Goal: Task Accomplishment & Management: Use online tool/utility

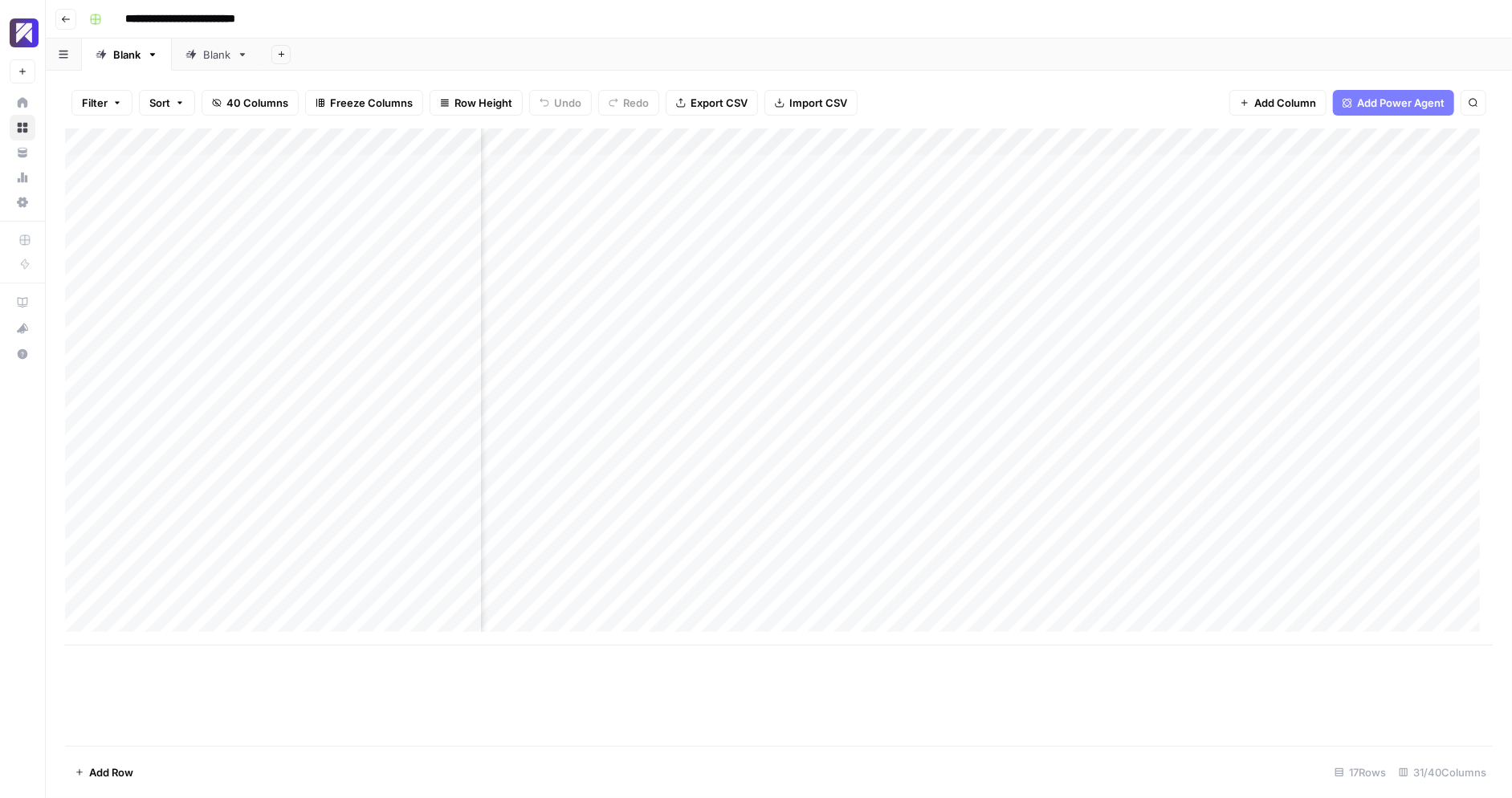
scroll to position [0, 4183]
click at [594, 167] on div "Add Column" at bounding box center [779, 387] width 1427 height 517
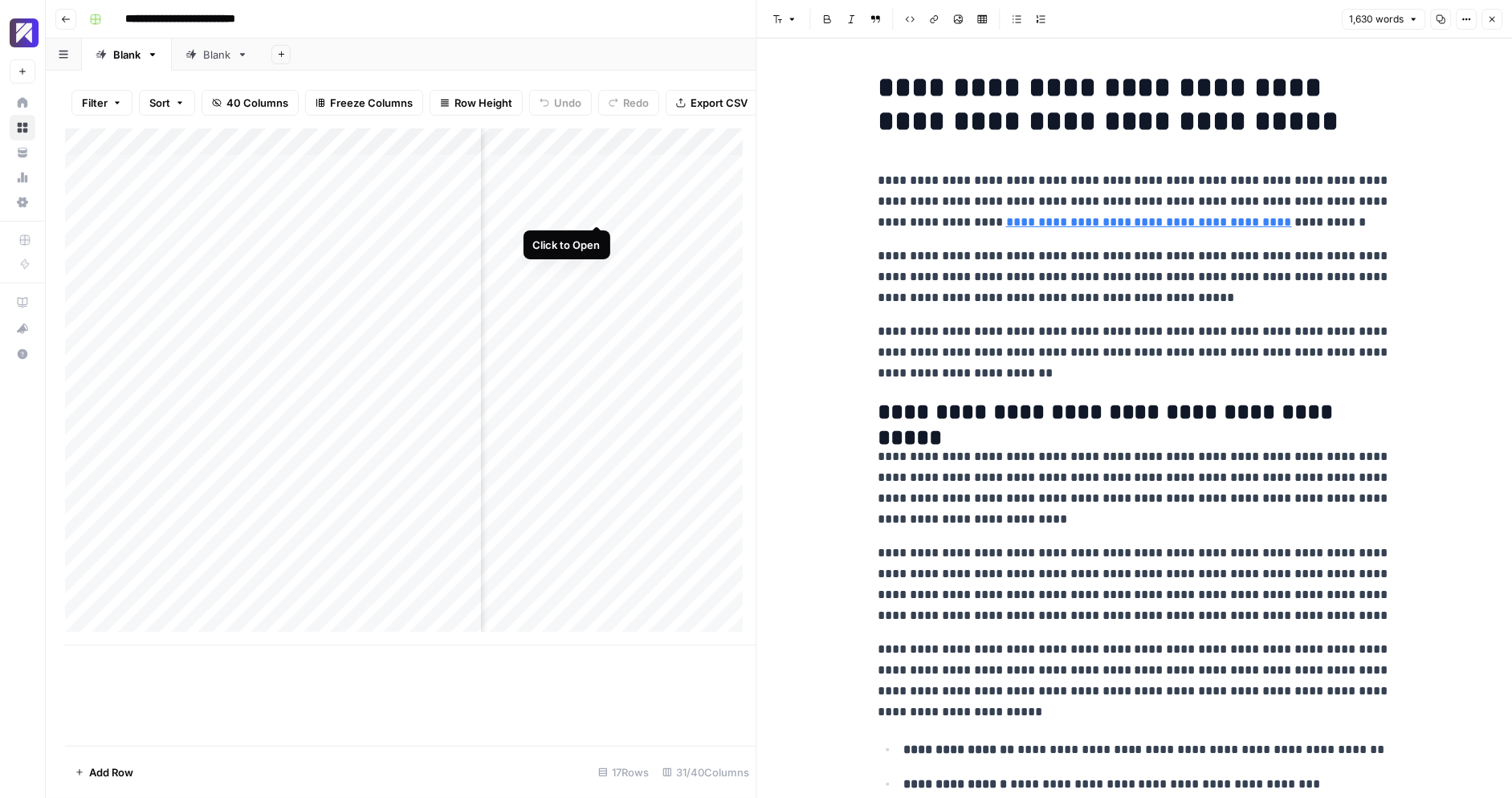
click at [599, 207] on div "Add Column" at bounding box center [411, 387] width 691 height 517
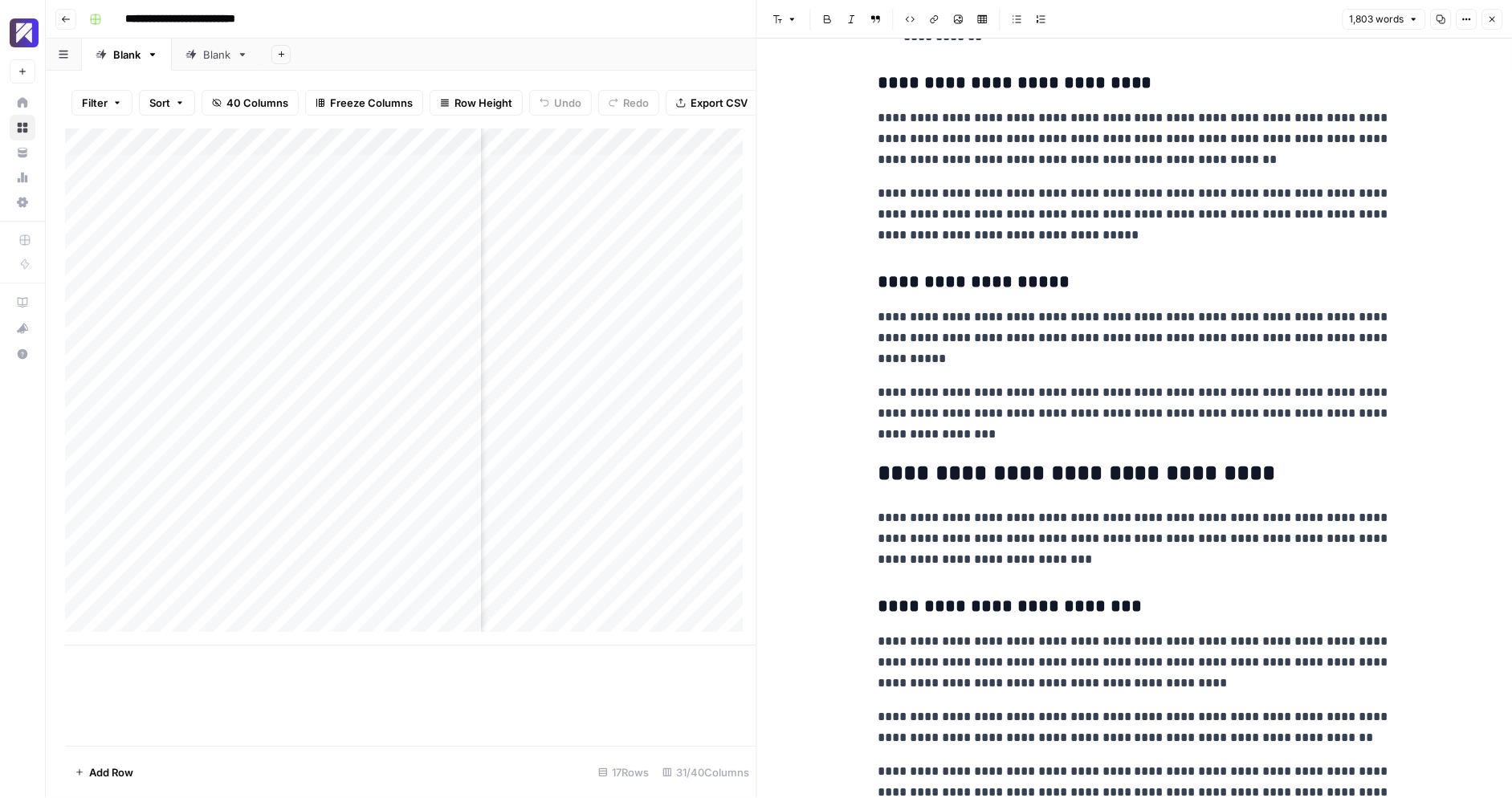
scroll to position [2425, 0]
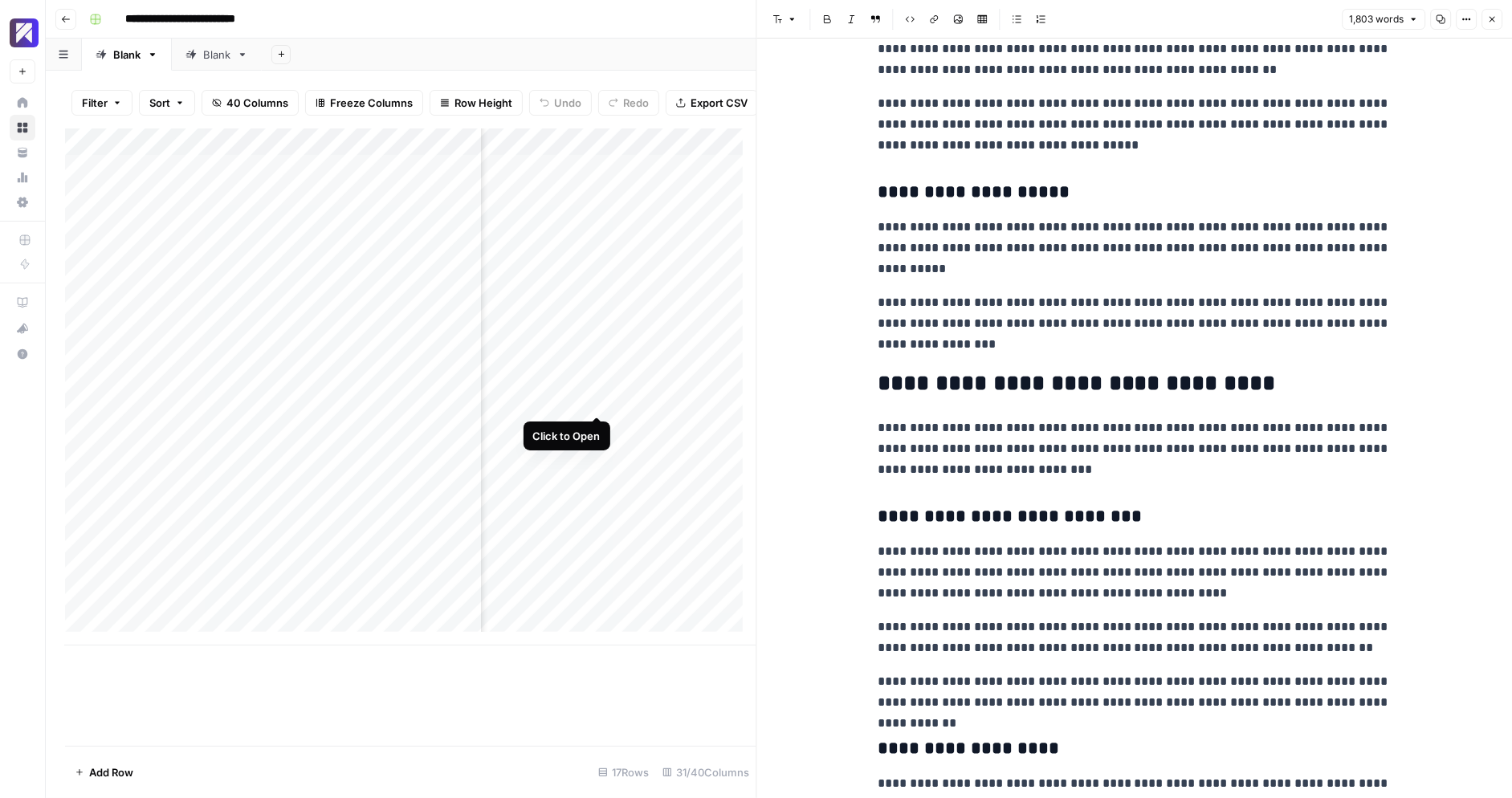
click at [600, 398] on div "Add Column" at bounding box center [411, 387] width 691 height 517
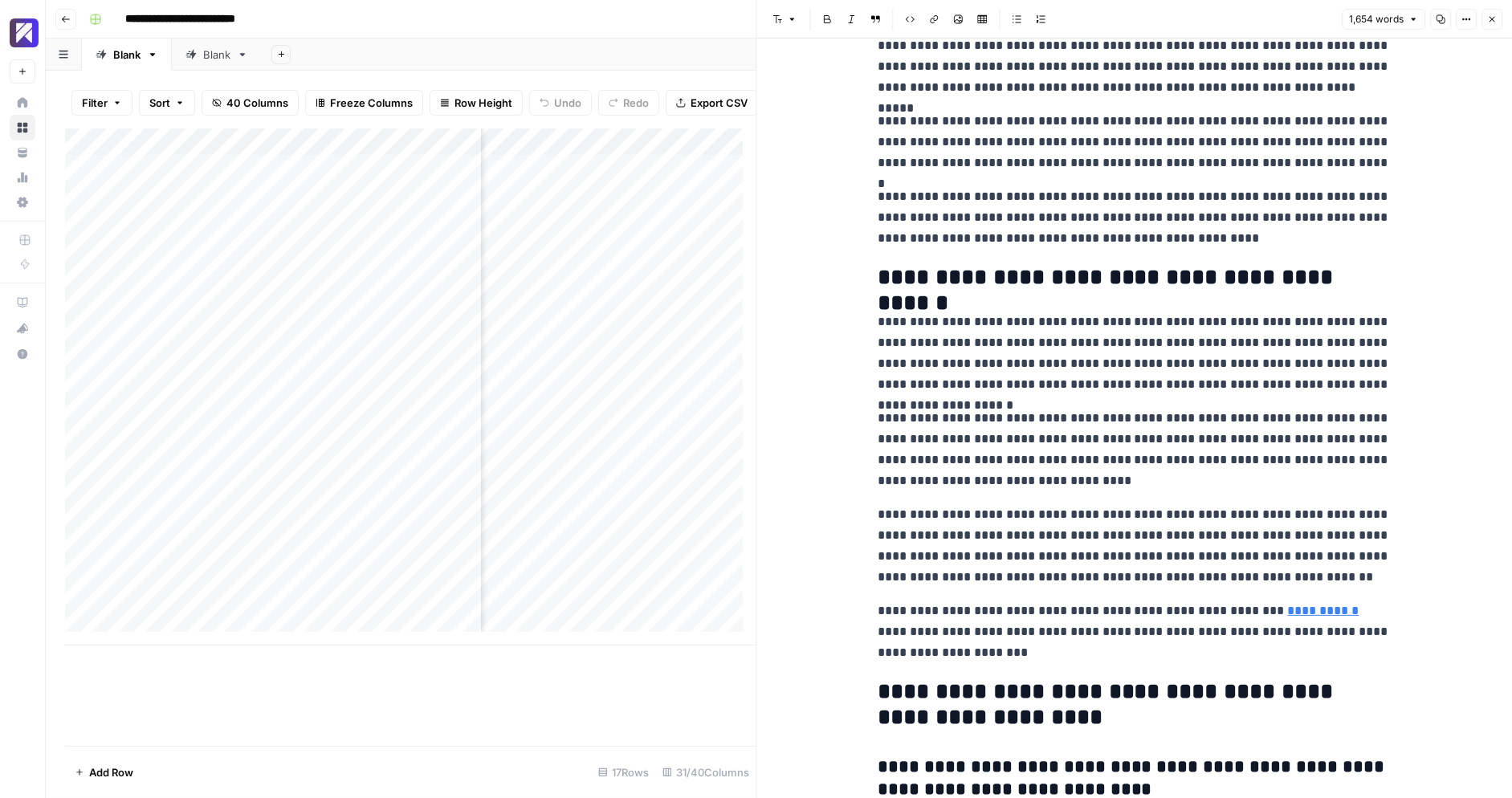
scroll to position [4621, 0]
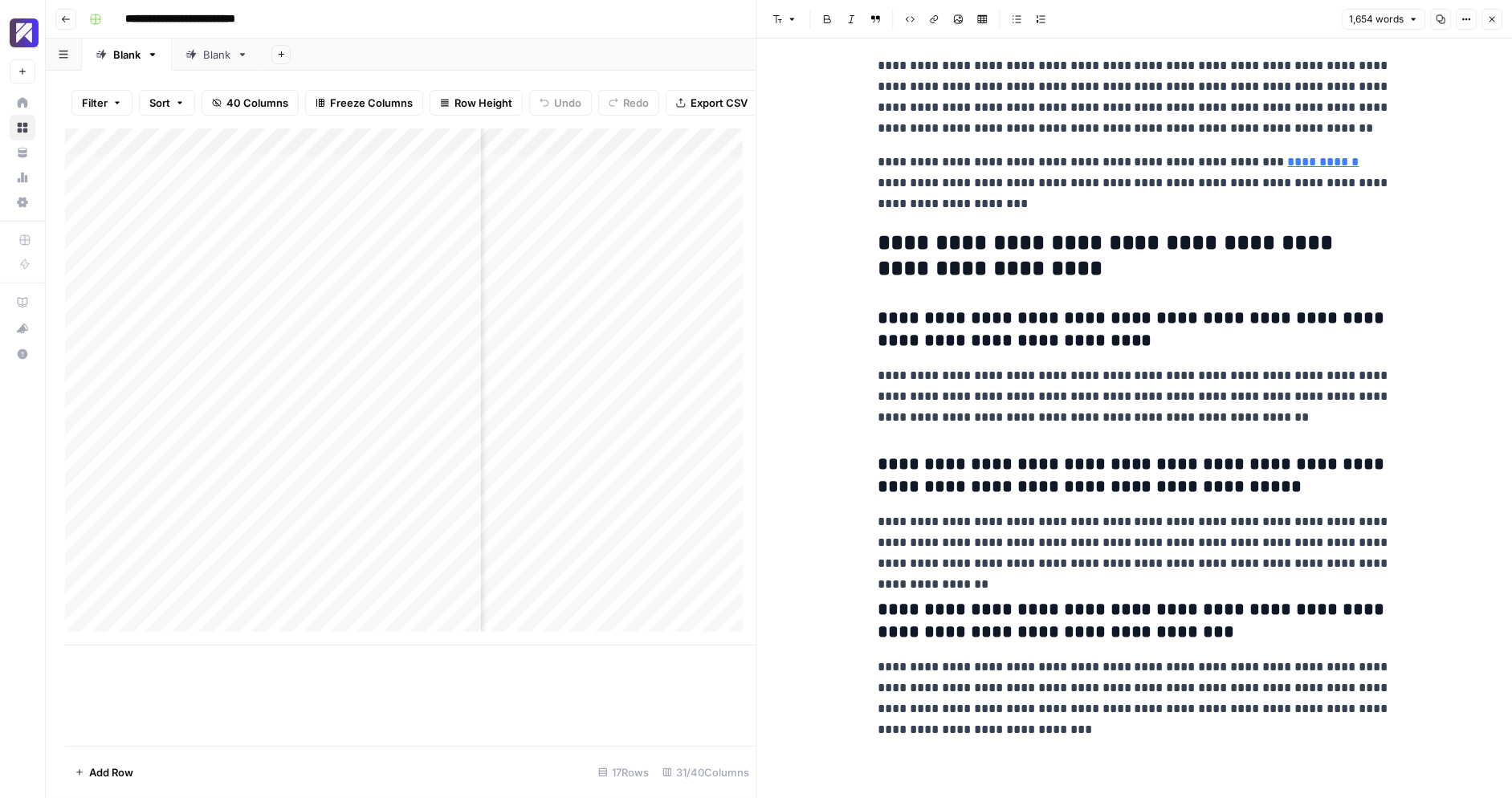
click at [591, 426] on div "Add Column" at bounding box center [411, 387] width 691 height 517
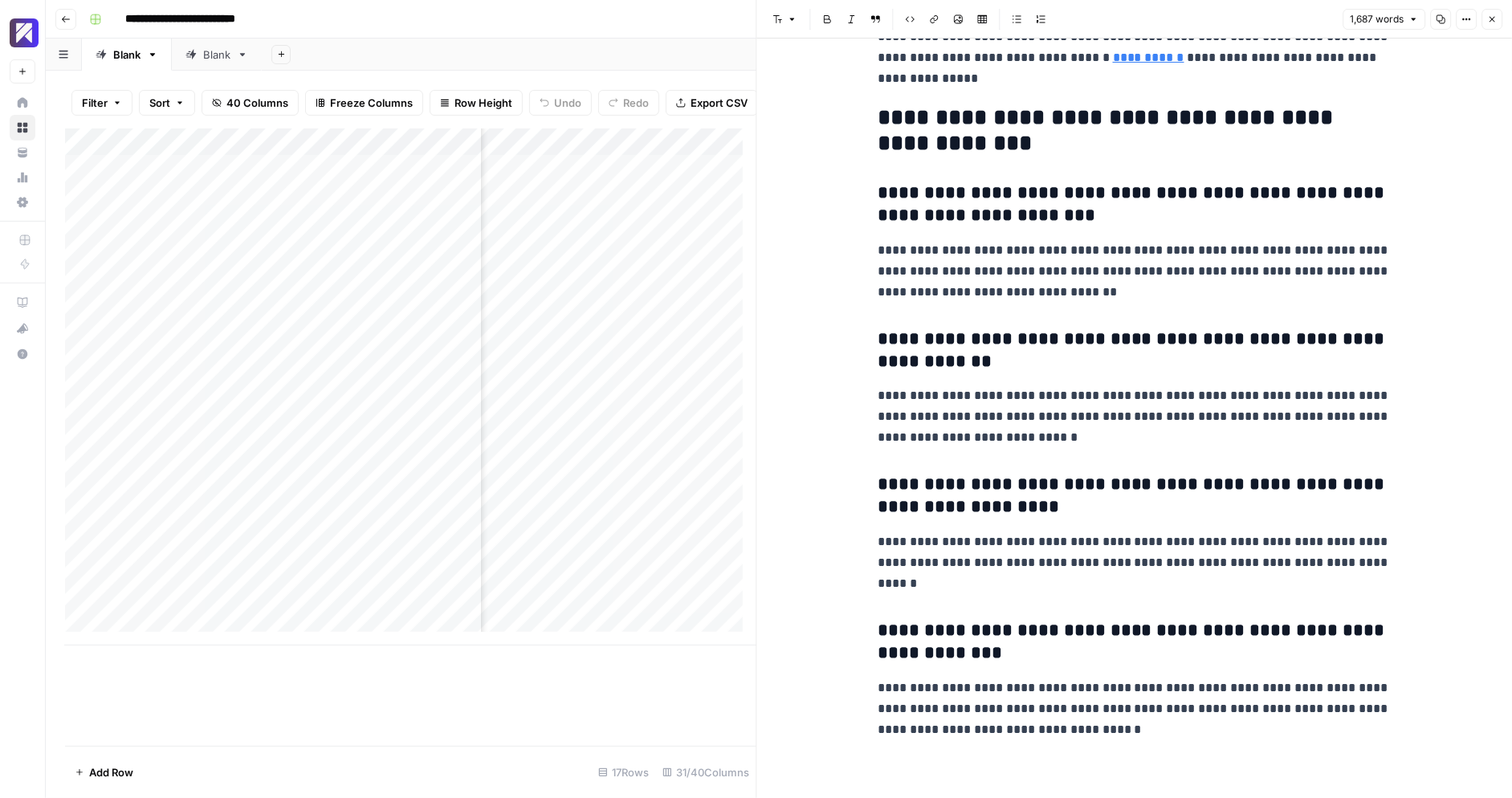
scroll to position [4543, 0]
click at [1369, 225] on h3 "**********" at bounding box center [1135, 205] width 514 height 45
click at [1445, 15] on icon "button" at bounding box center [1440, 19] width 10 height 10
click at [595, 397] on div "Add Column" at bounding box center [411, 387] width 691 height 517
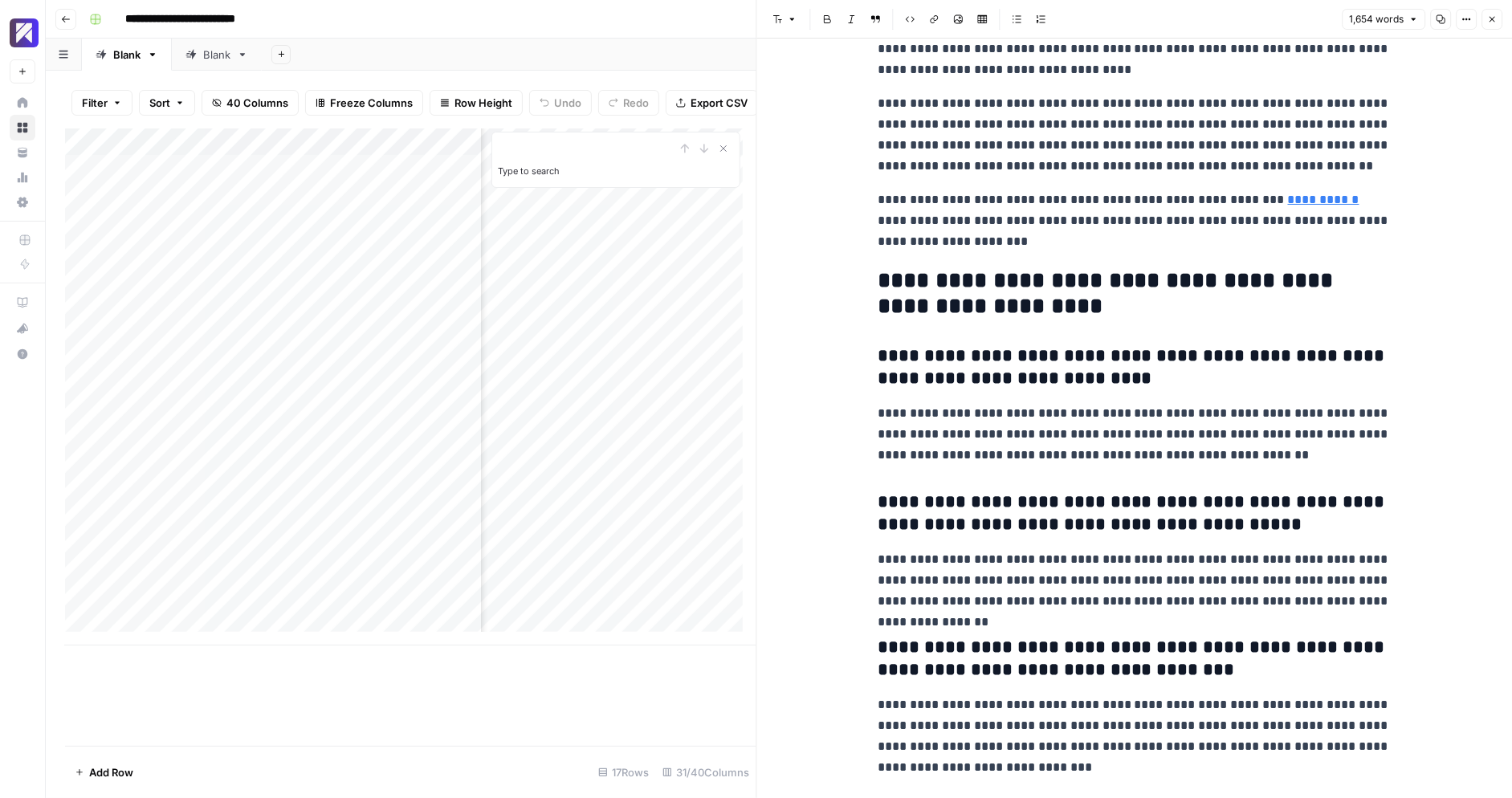
scroll to position [4621, 0]
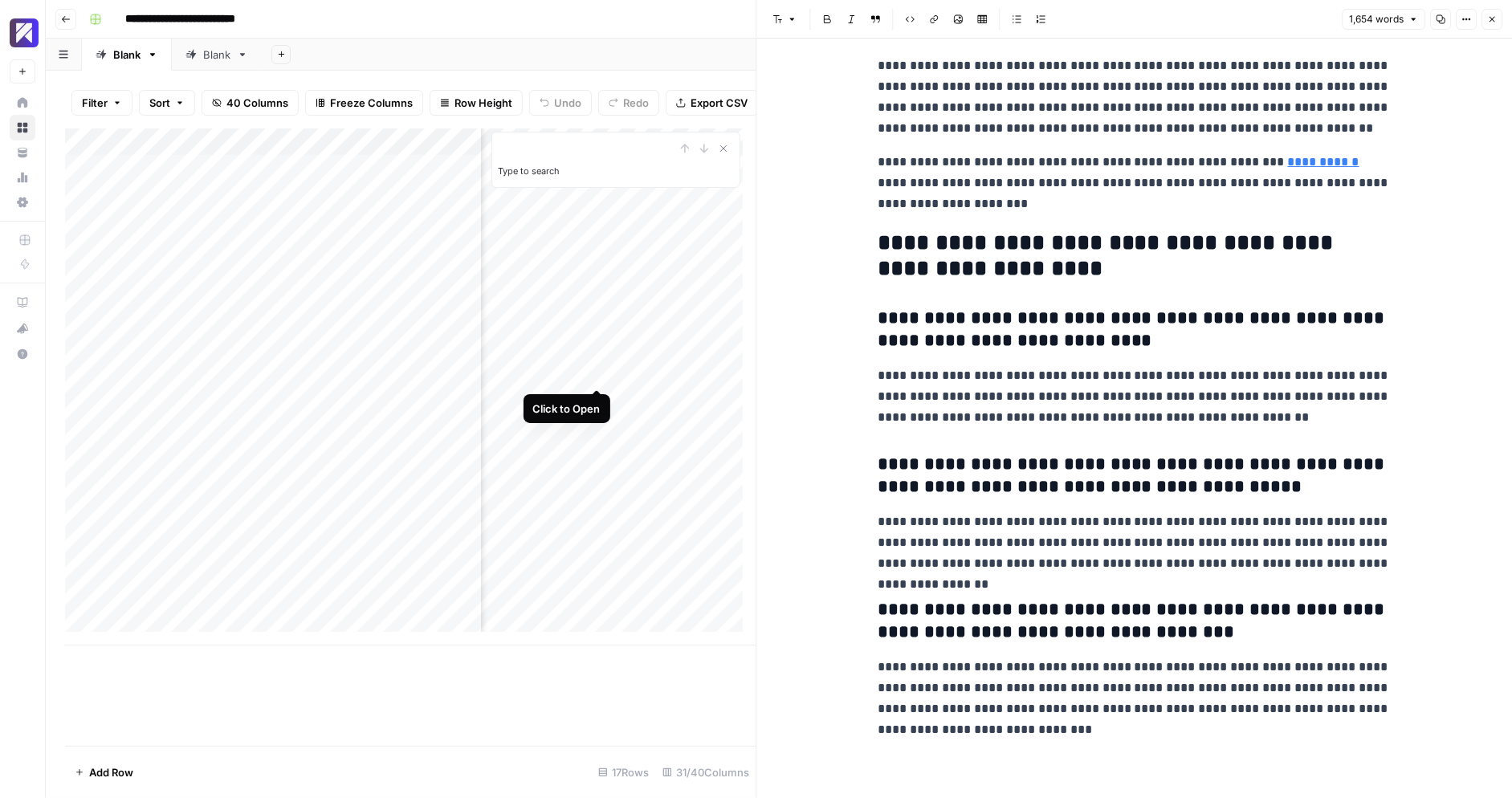
click at [592, 370] on div "Add Column" at bounding box center [411, 387] width 691 height 517
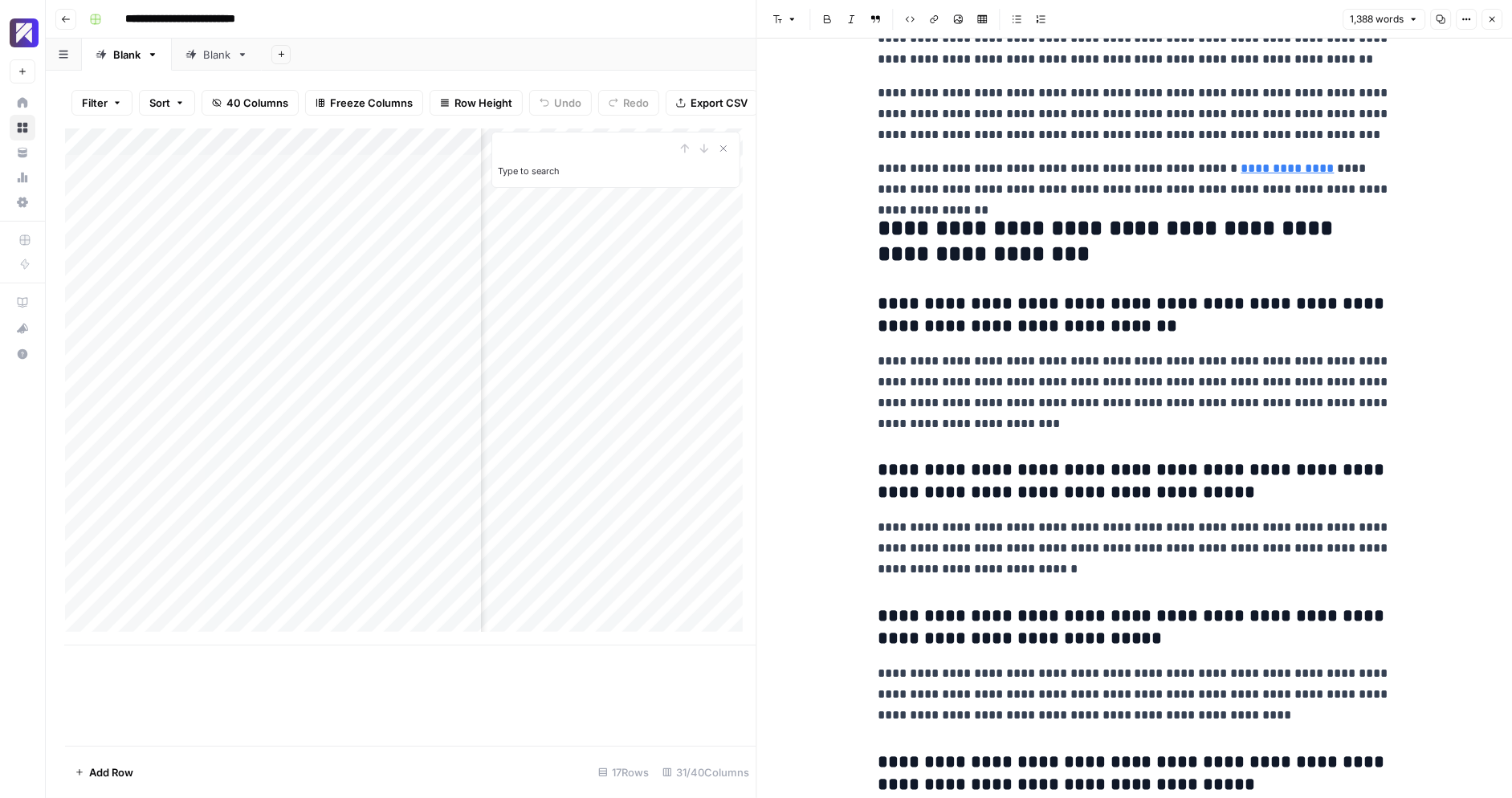
scroll to position [3895, 0]
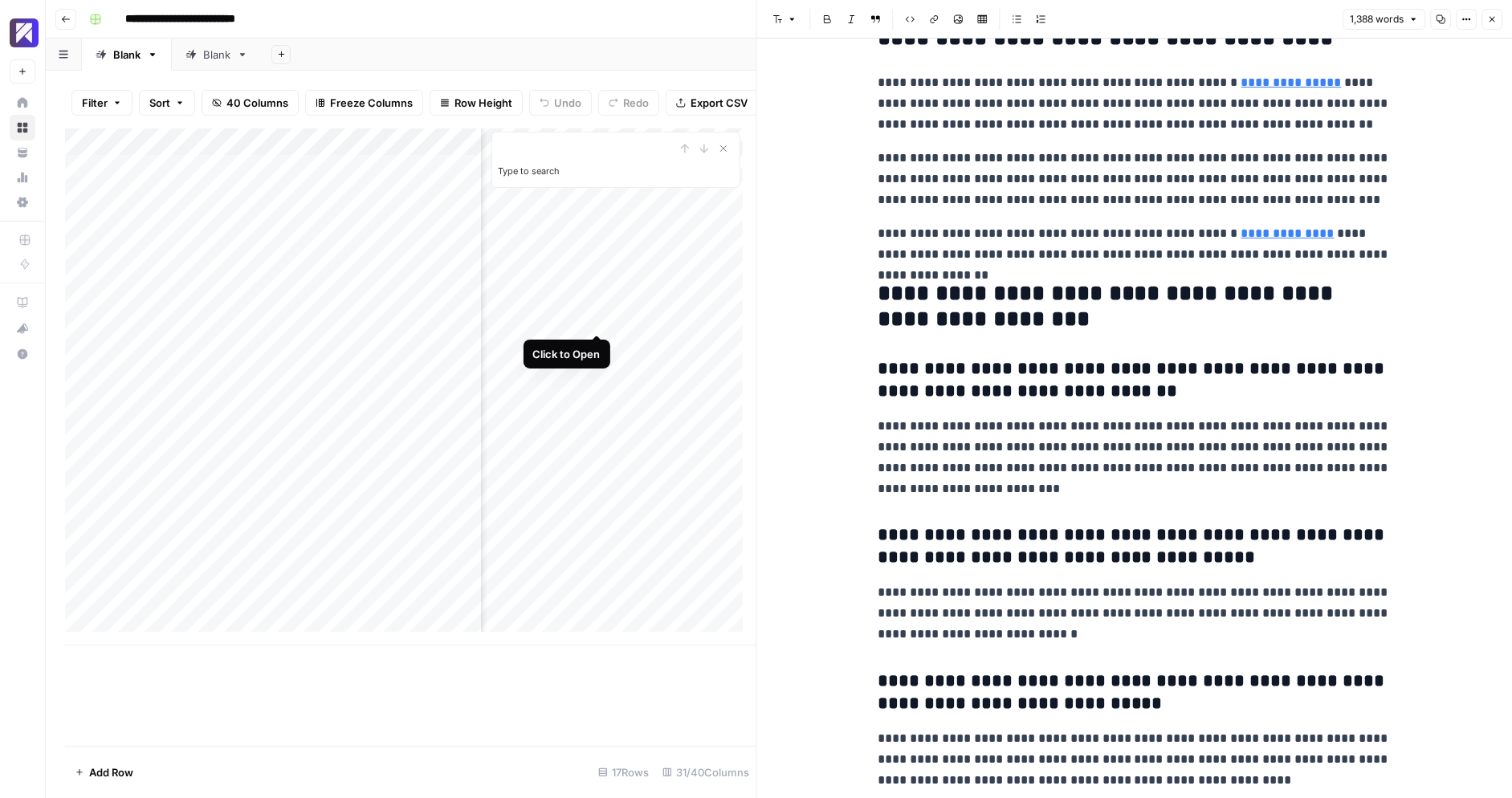
click at [599, 322] on div "Add Column" at bounding box center [411, 387] width 691 height 517
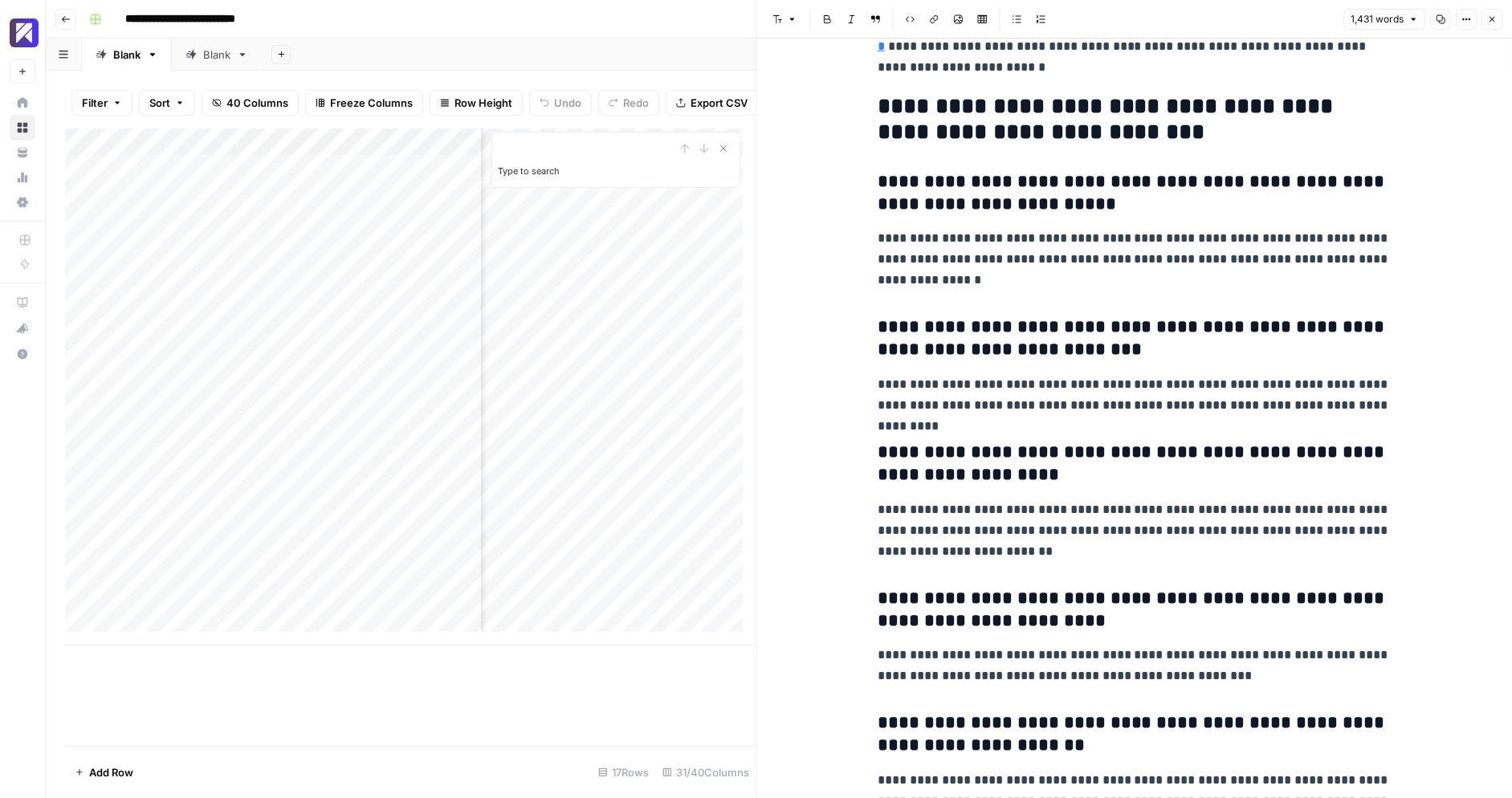
scroll to position [4851, 0]
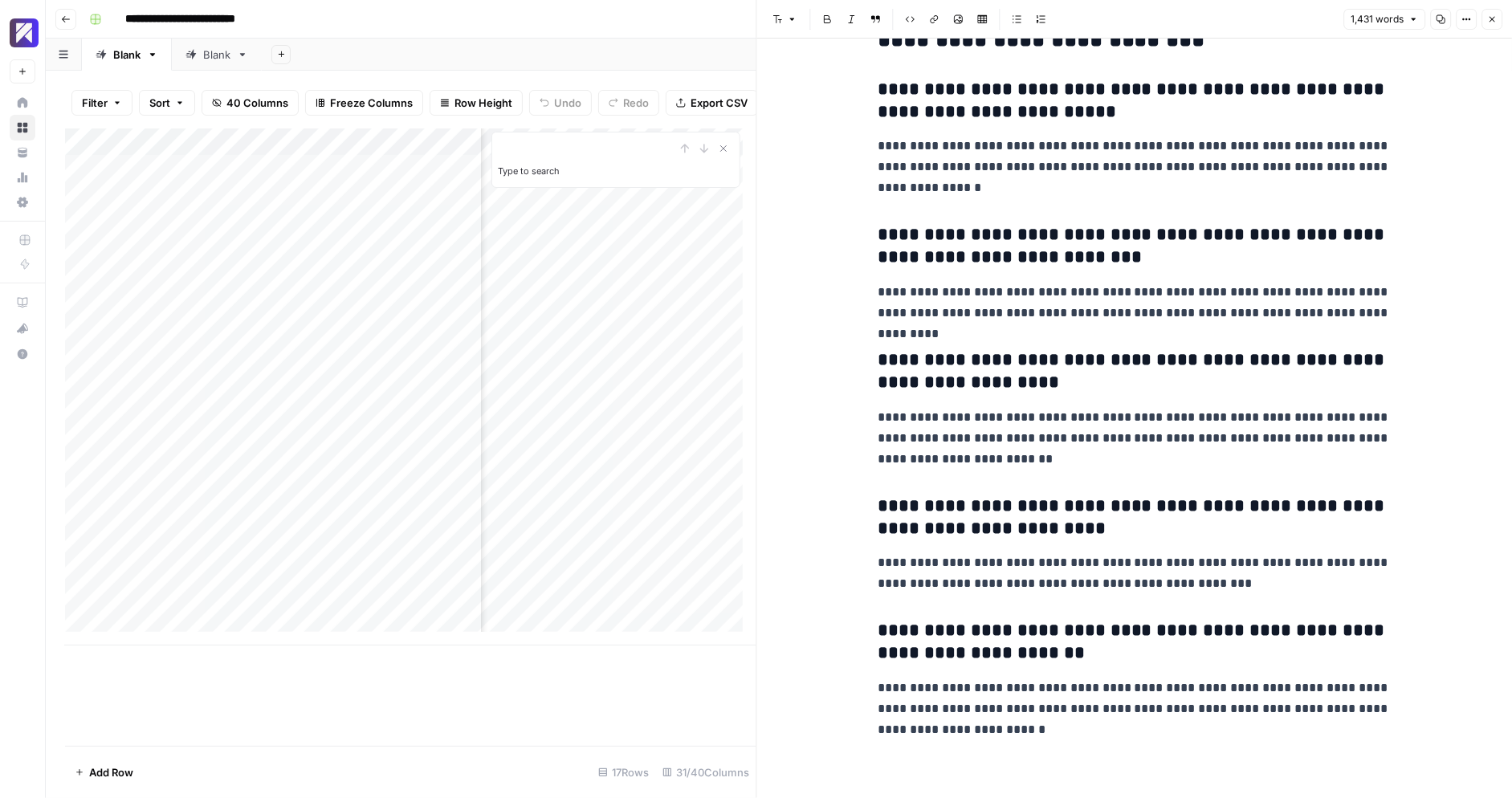
click at [1443, 18] on icon "button" at bounding box center [1440, 19] width 10 height 10
click at [599, 263] on div "Add Column" at bounding box center [411, 387] width 691 height 517
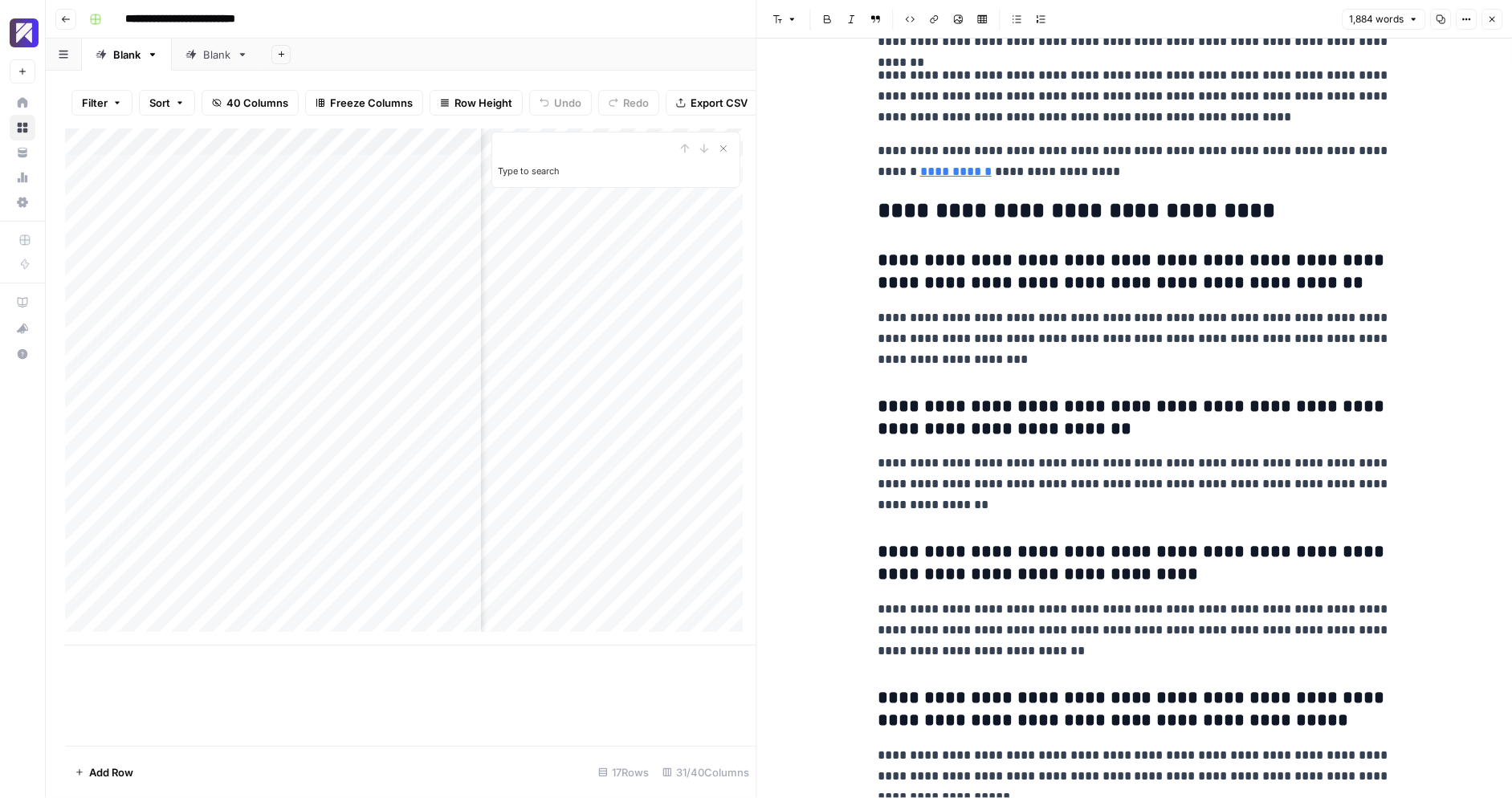
scroll to position [5288, 0]
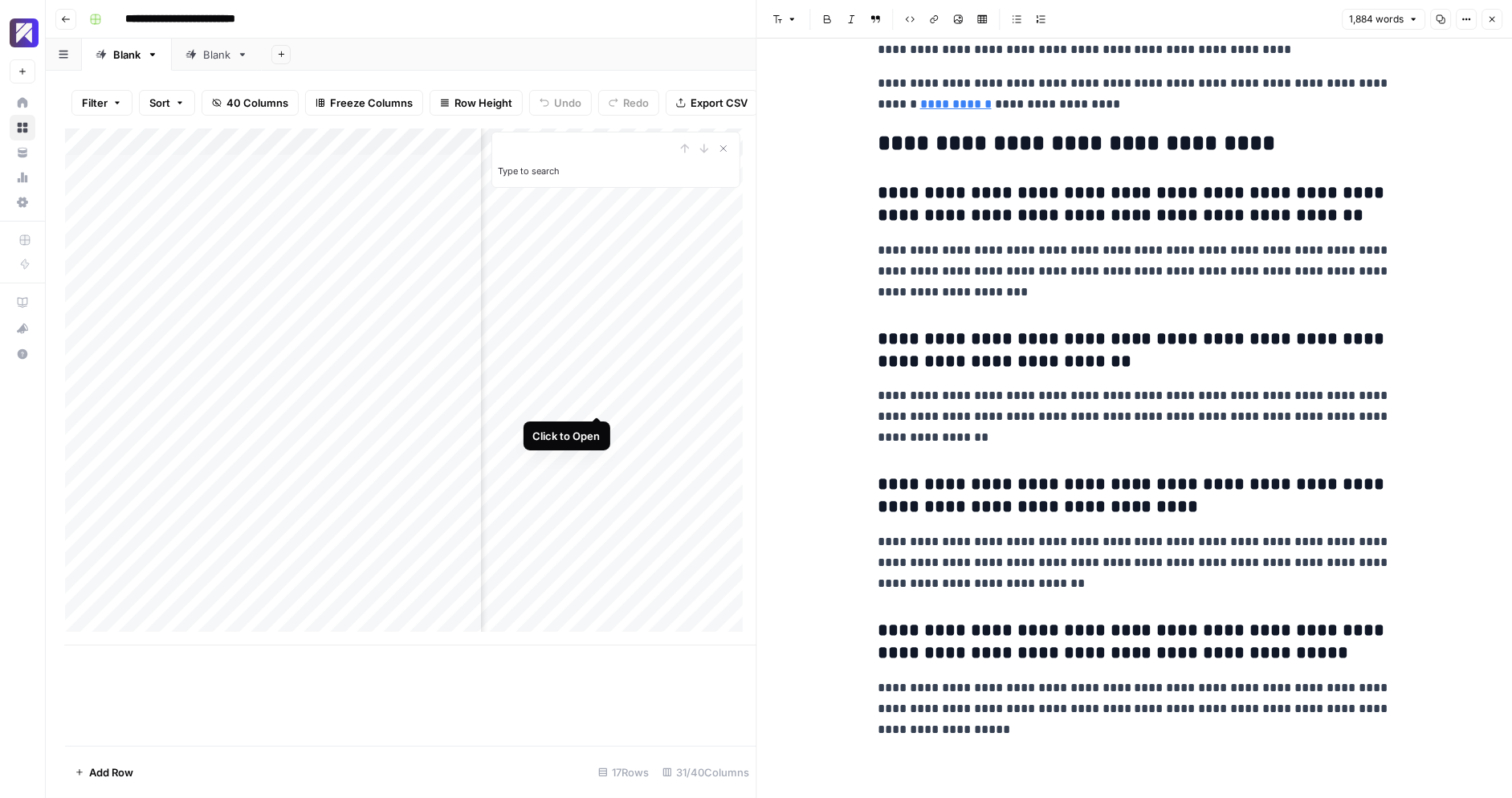
click at [593, 399] on div "Add Column" at bounding box center [411, 387] width 691 height 517
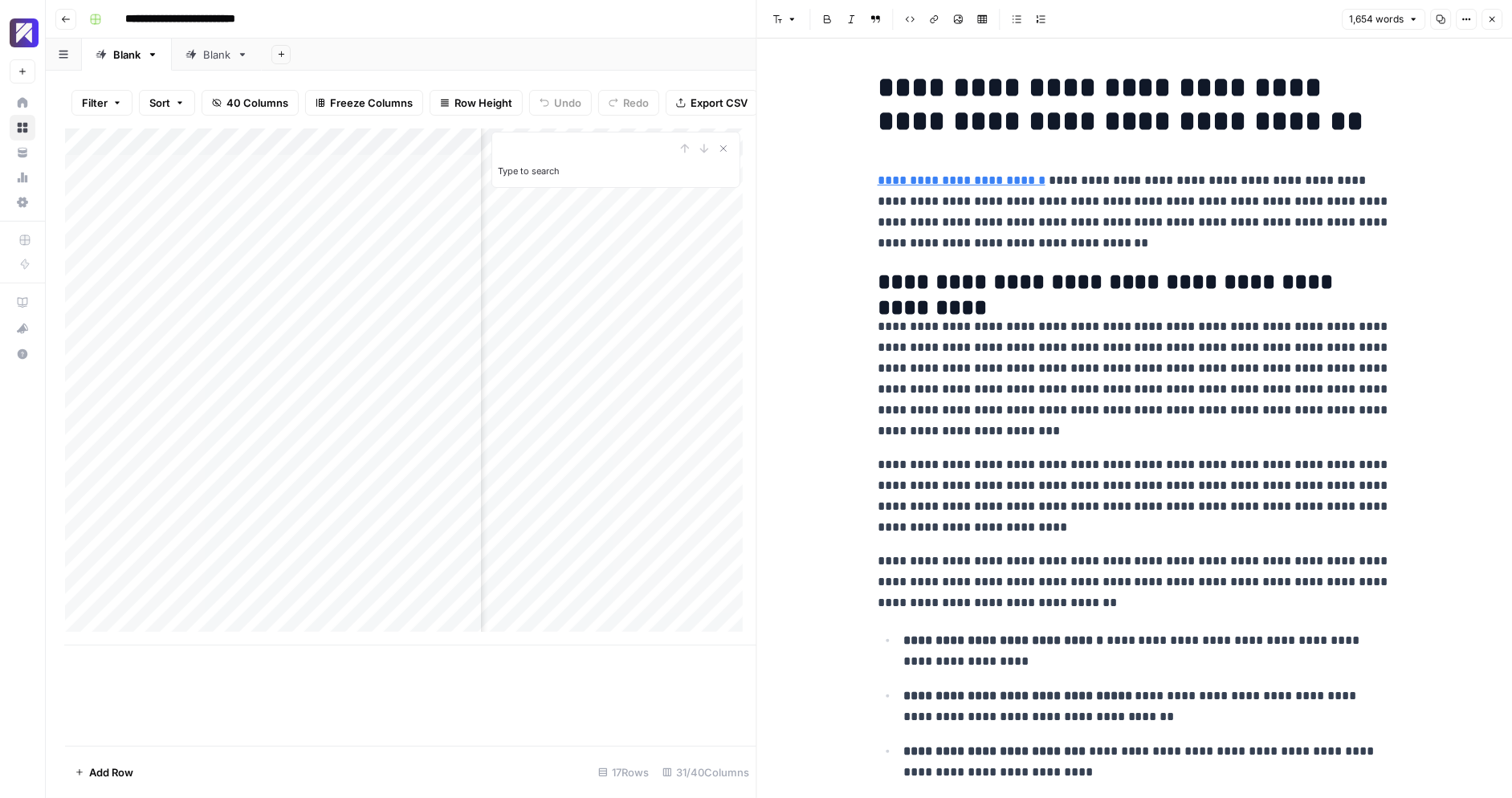
click at [1442, 15] on icon "button" at bounding box center [1440, 19] width 10 height 10
